Goal: Information Seeking & Learning: Learn about a topic

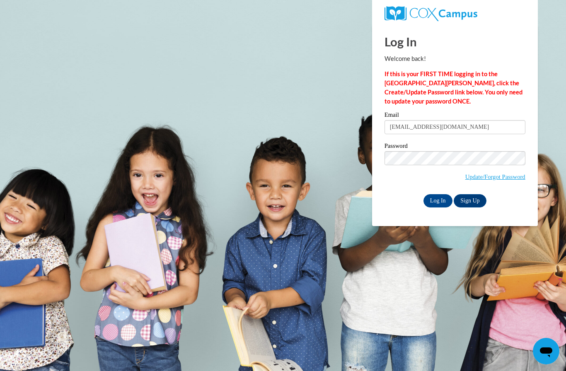
type input "ferbeatrizwagner@gmail.com"
click at [438, 200] on input "Log In" at bounding box center [438, 200] width 29 height 13
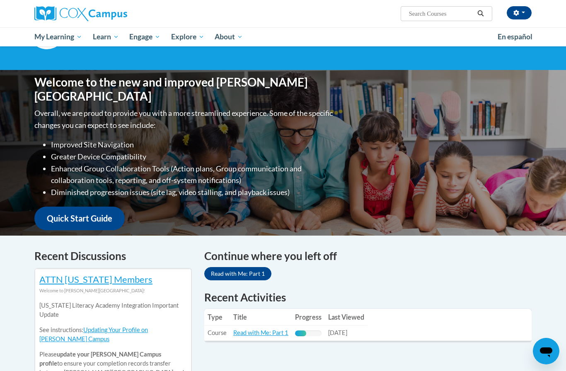
scroll to position [81, 0]
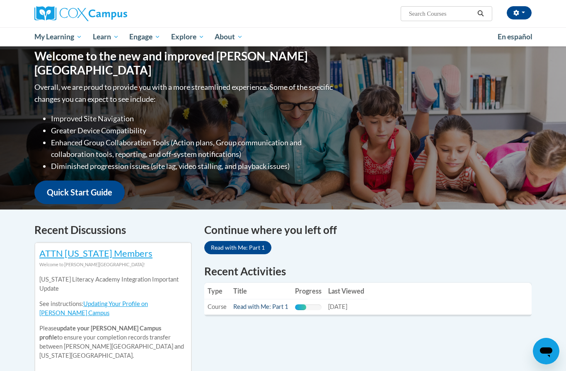
click at [248, 307] on link "Read with Me: Part 1" at bounding box center [260, 306] width 55 height 7
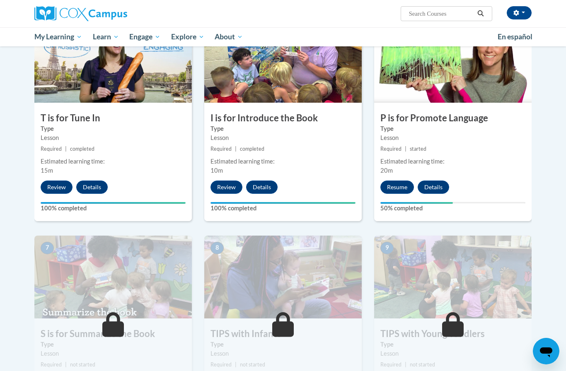
scroll to position [426, 0]
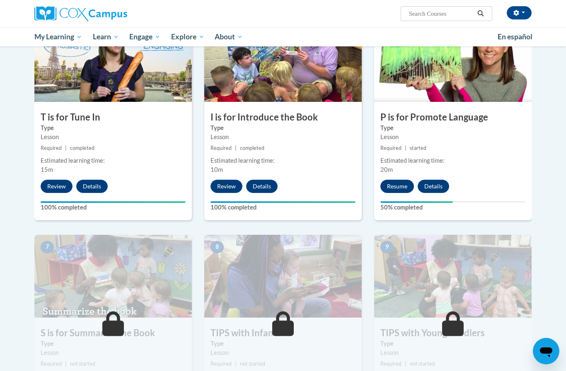
click at [406, 187] on button "Resume" at bounding box center [398, 186] width 34 height 13
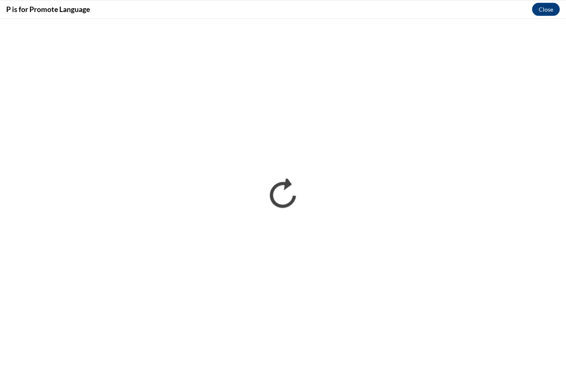
scroll to position [0, 0]
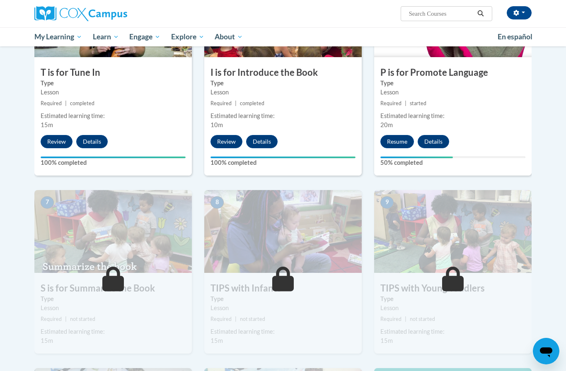
scroll to position [470, 0]
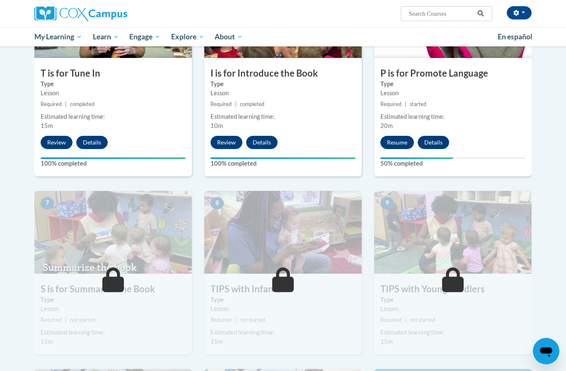
click at [401, 144] on button "Resume" at bounding box center [398, 142] width 34 height 13
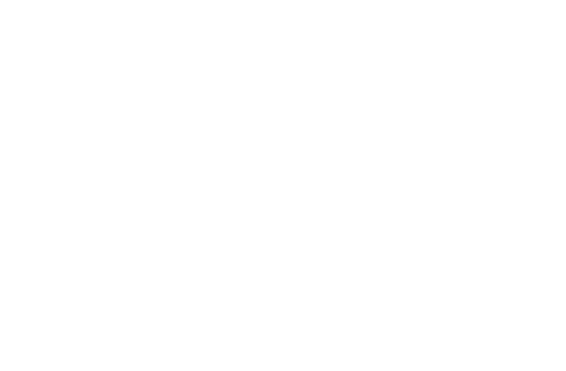
scroll to position [856, 0]
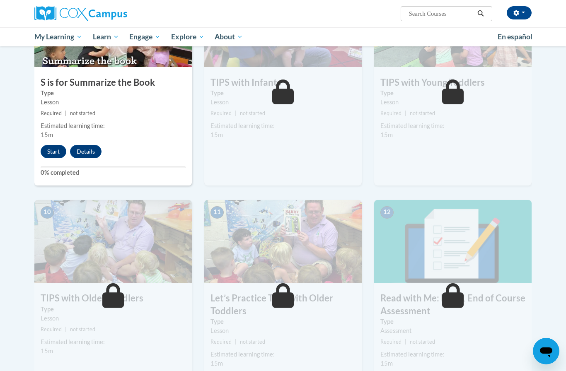
scroll to position [675, 0]
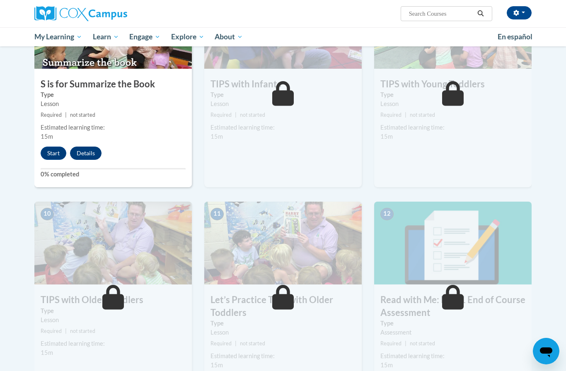
click at [92, 150] on button "Details" at bounding box center [86, 153] width 32 height 13
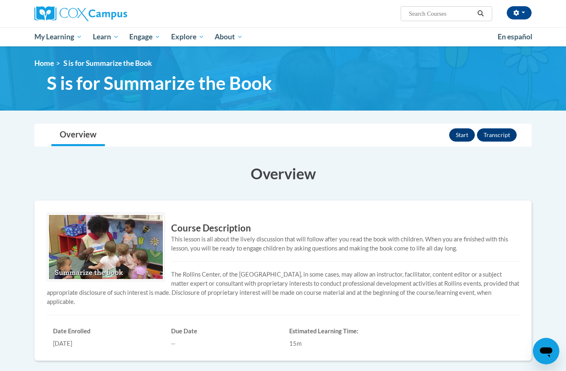
click at [456, 136] on button "Start" at bounding box center [462, 135] width 26 height 13
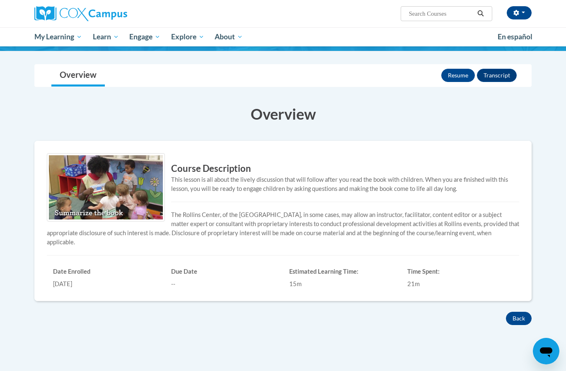
scroll to position [52, 0]
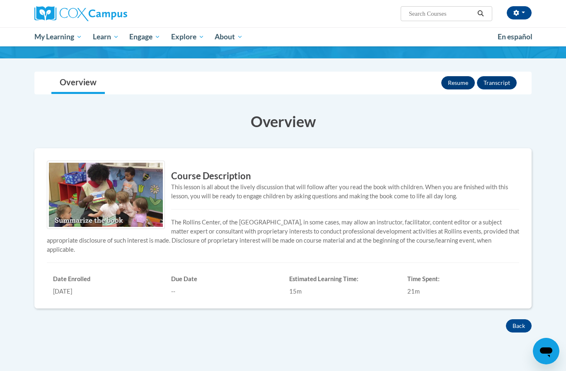
click at [459, 85] on button "Resume" at bounding box center [459, 82] width 34 height 13
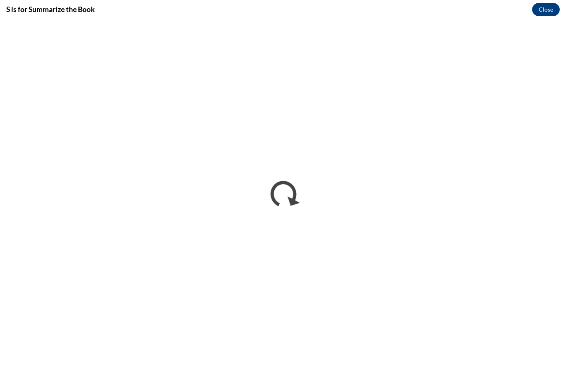
scroll to position [0, 0]
